Goal: Information Seeking & Learning: Learn about a topic

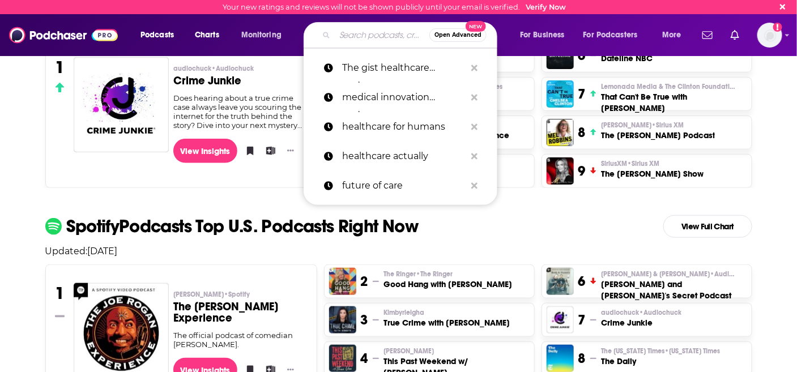
click at [361, 28] on input "Search podcasts, credits, & more..." at bounding box center [382, 35] width 95 height 18
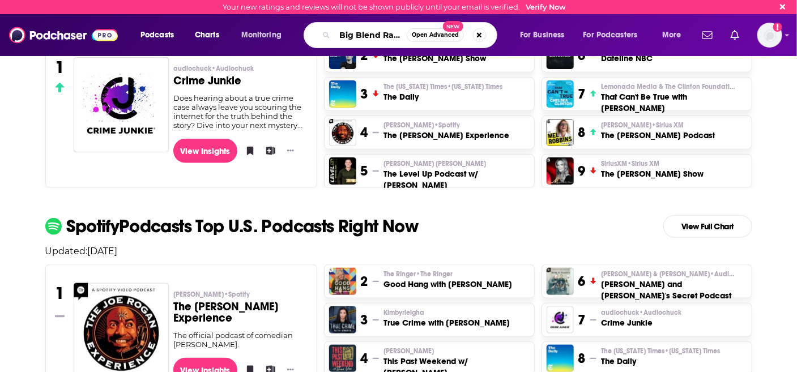
type input "Big Blend Radio"
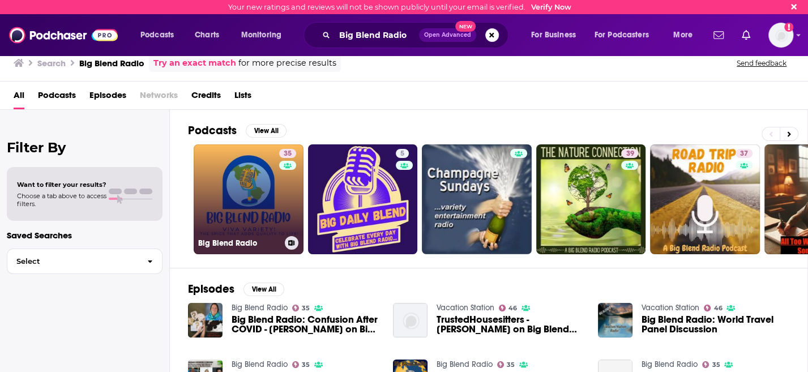
click at [261, 219] on link "35 Big Blend Radio" at bounding box center [249, 199] width 110 height 110
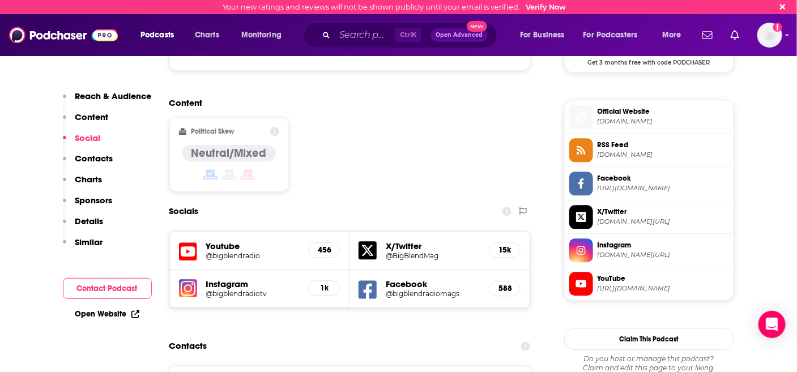
scroll to position [876, 0]
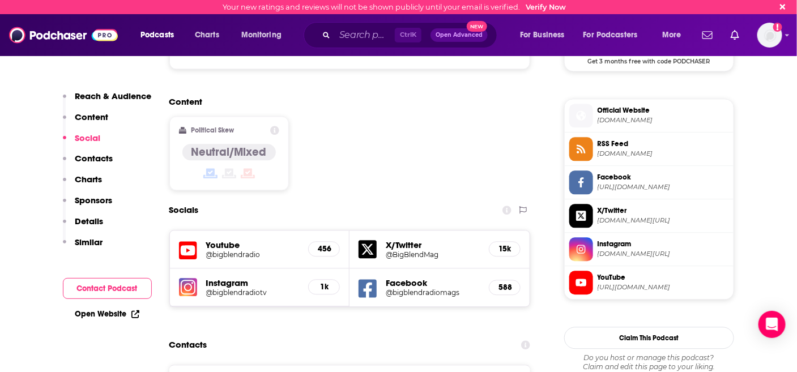
click at [93, 184] on p "Charts" at bounding box center [88, 179] width 27 height 11
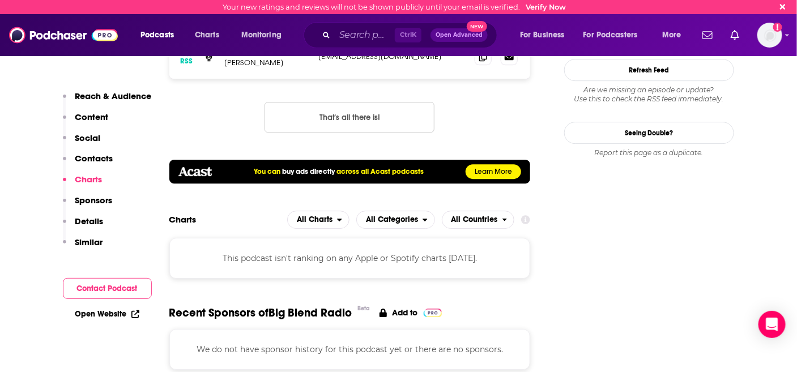
scroll to position [1212, 0]
